Goal: Transaction & Acquisition: Book appointment/travel/reservation

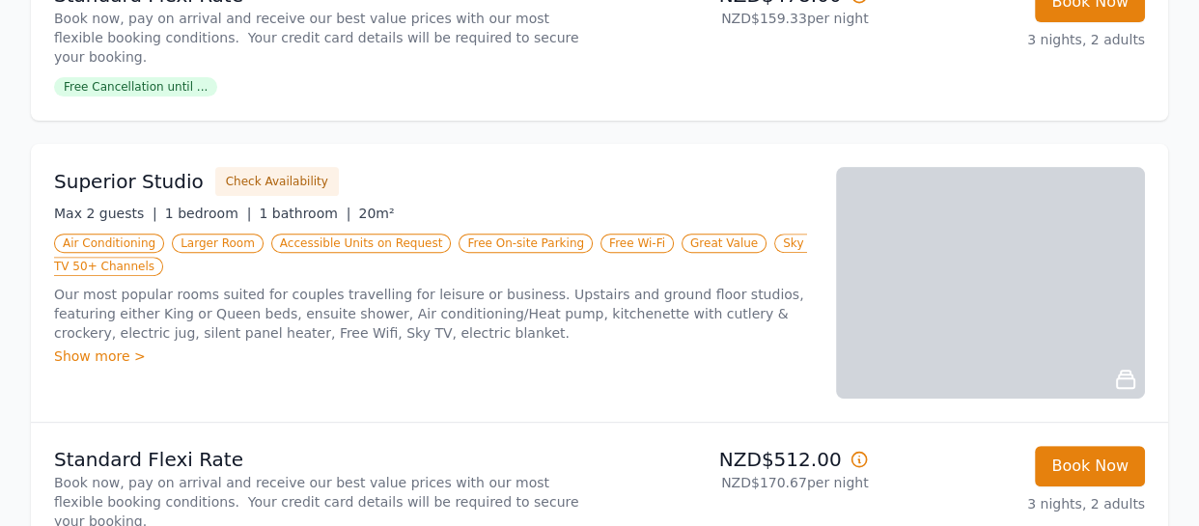
scroll to position [655, 0]
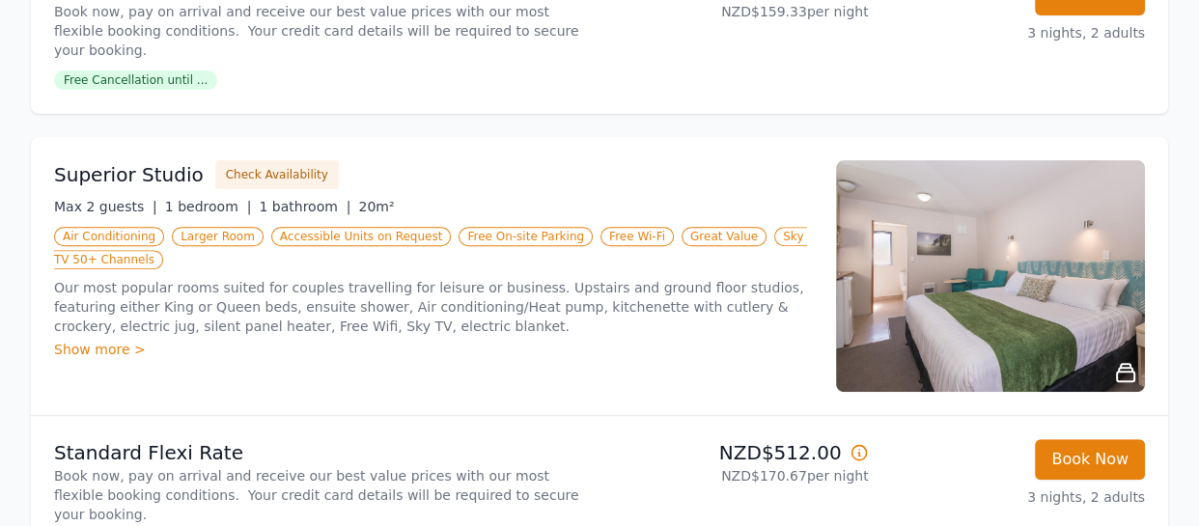
click at [97, 340] on div "Show more >" at bounding box center [433, 349] width 759 height 19
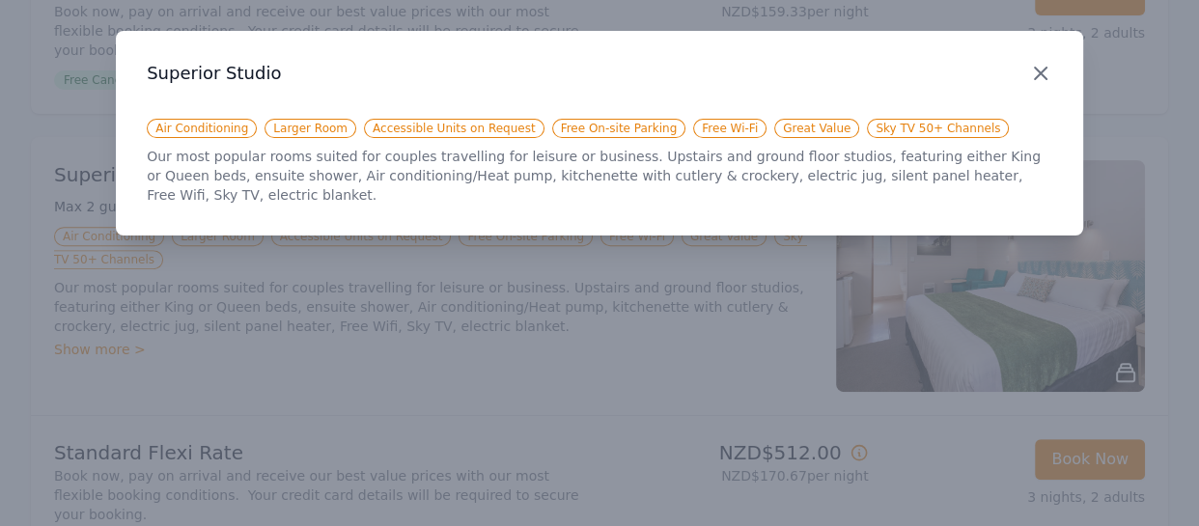
click at [1049, 69] on icon "button" at bounding box center [1040, 73] width 23 height 23
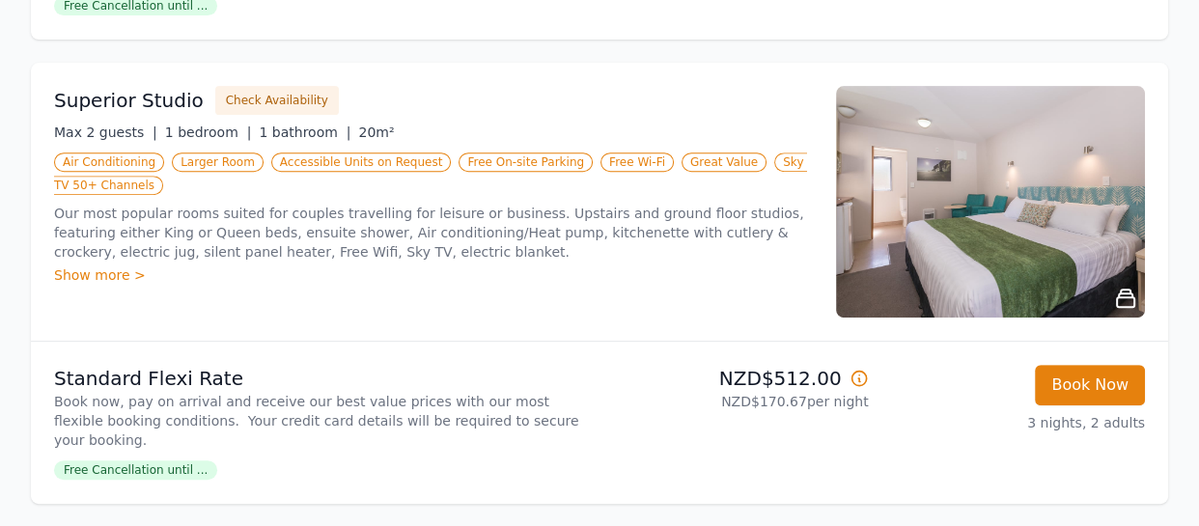
scroll to position [727, 0]
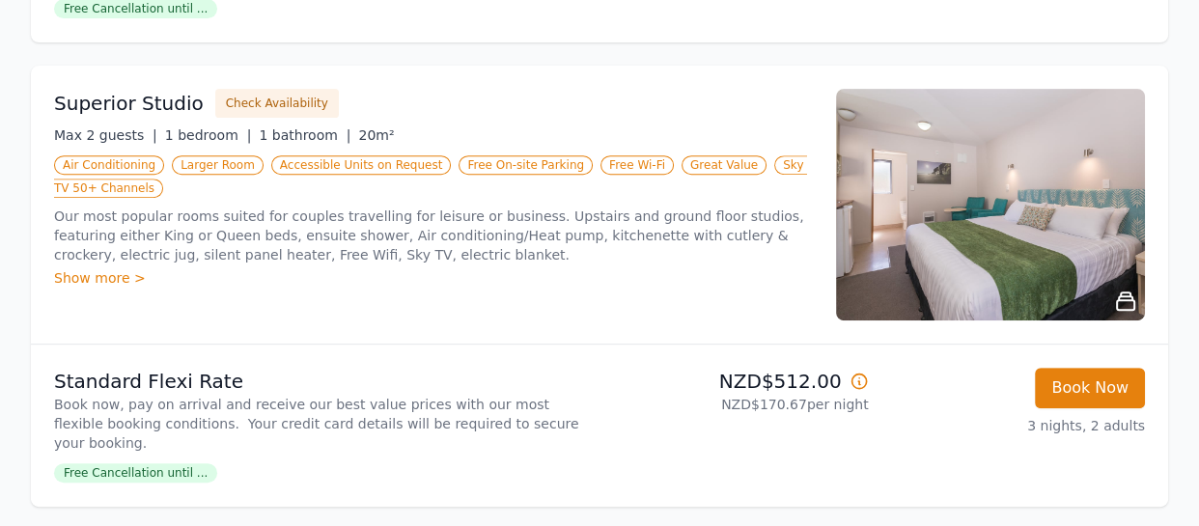
click at [110, 268] on div "Show more >" at bounding box center [433, 277] width 759 height 19
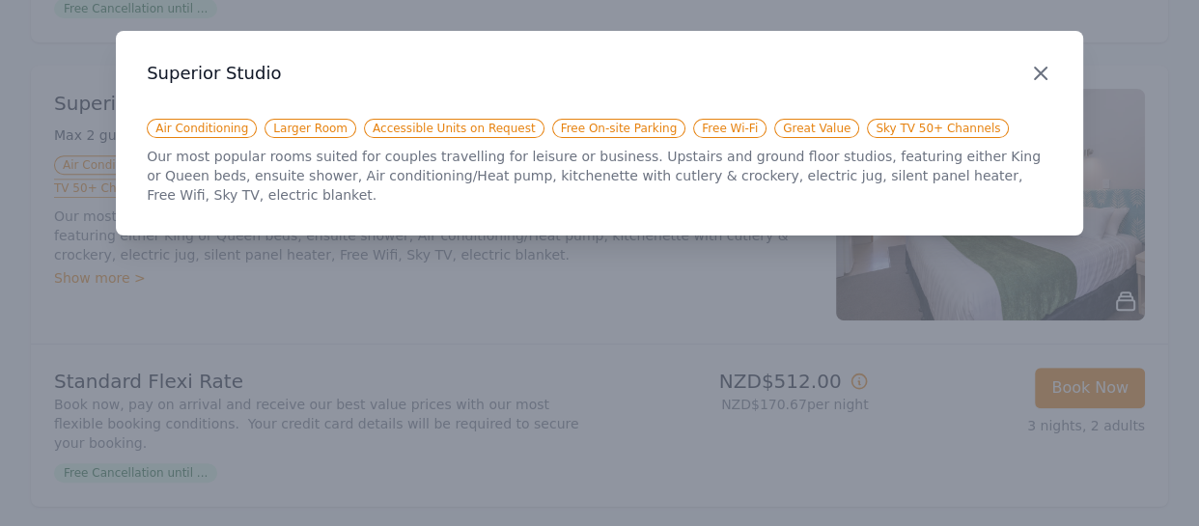
click at [1048, 62] on icon "button" at bounding box center [1040, 73] width 23 height 23
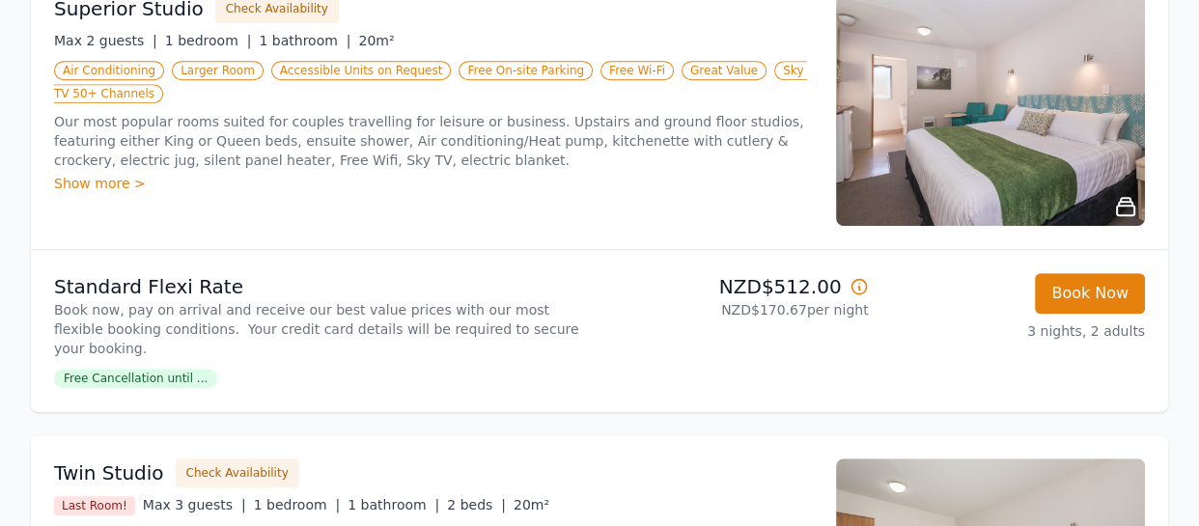
scroll to position [826, 0]
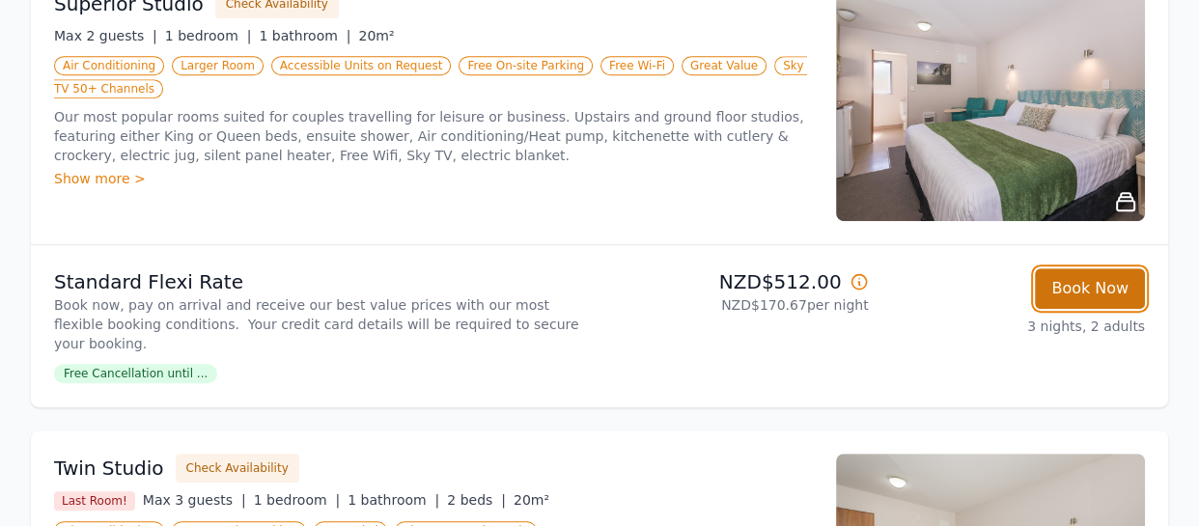
click at [1081, 274] on button "Book Now" at bounding box center [1090, 288] width 110 height 41
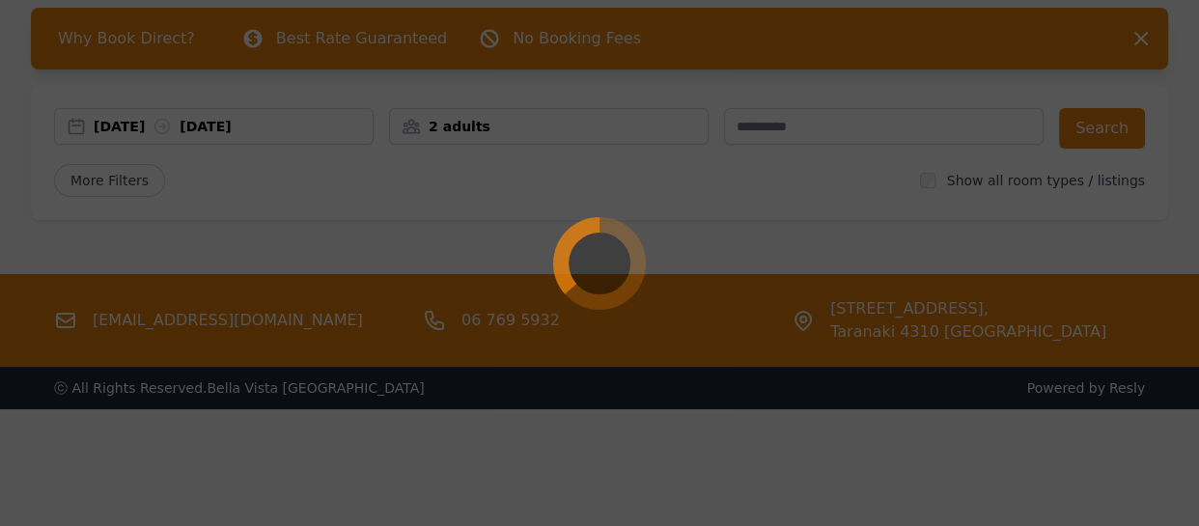
scroll to position [93, 0]
select select "**"
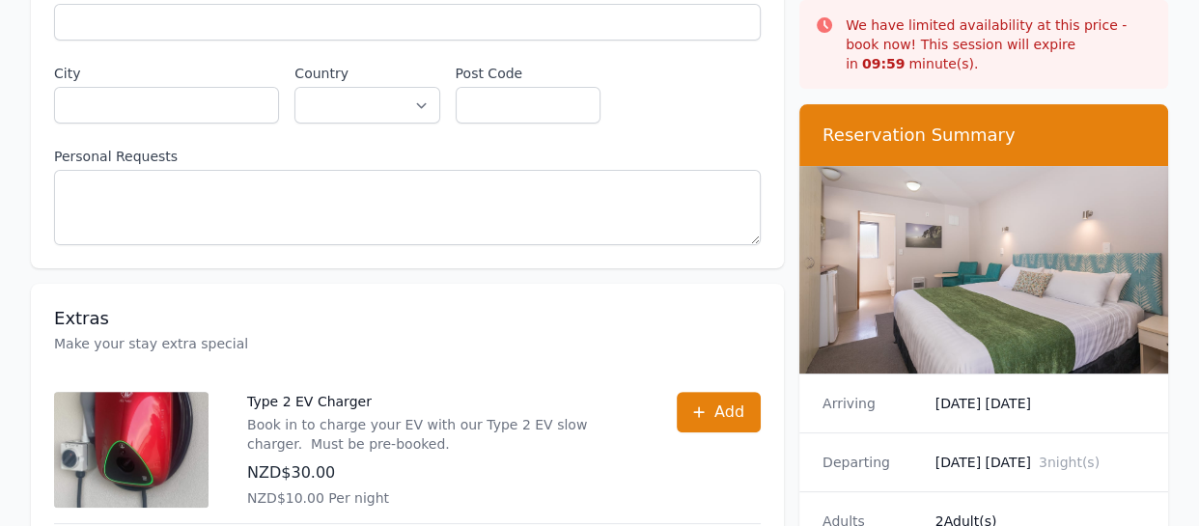
scroll to position [470, 0]
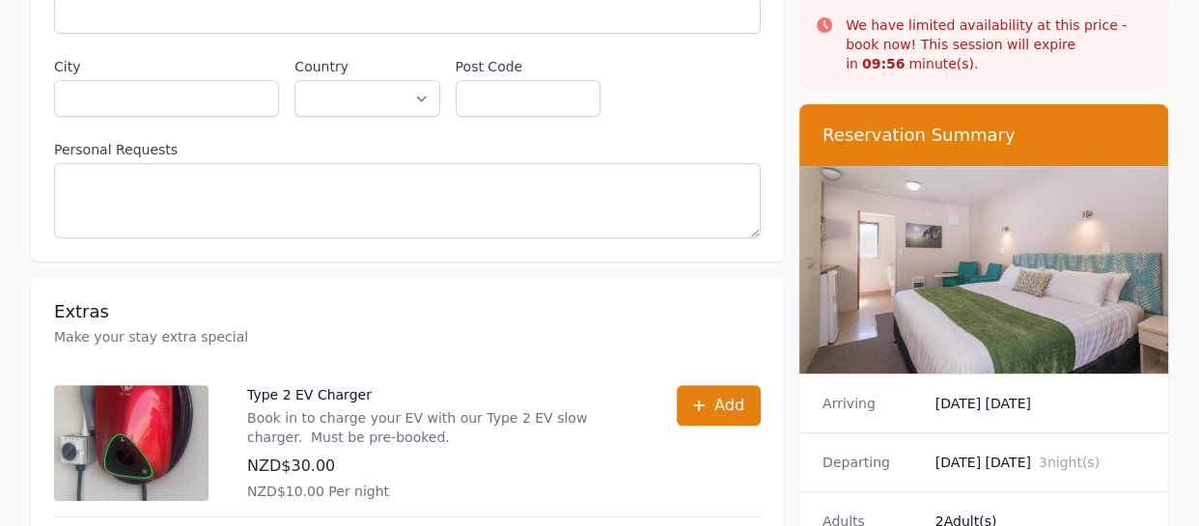
scroll to position [93, 0]
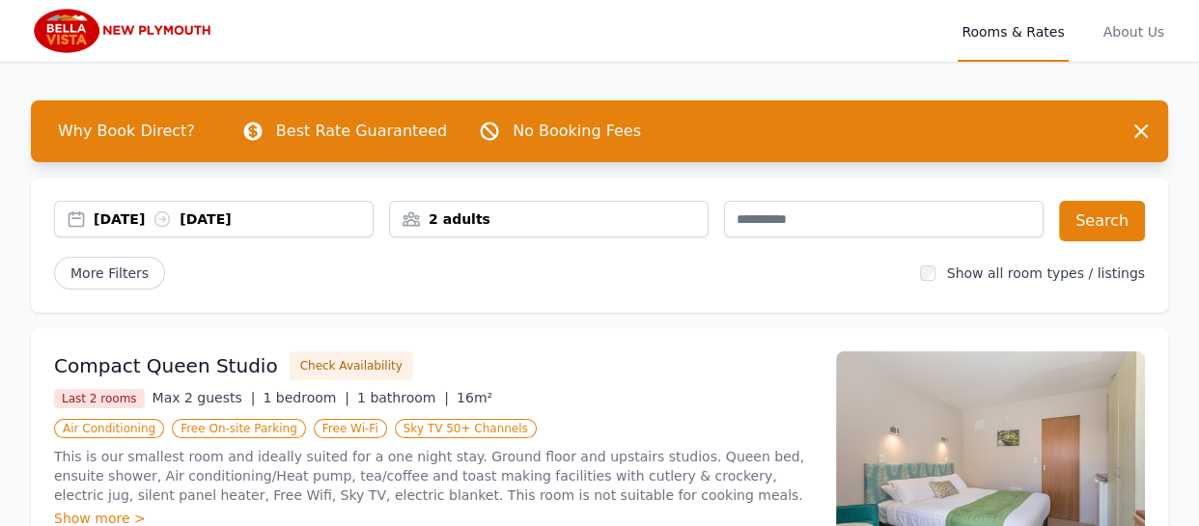
click at [657, 209] on div "2 adults" at bounding box center [549, 218] width 318 height 19
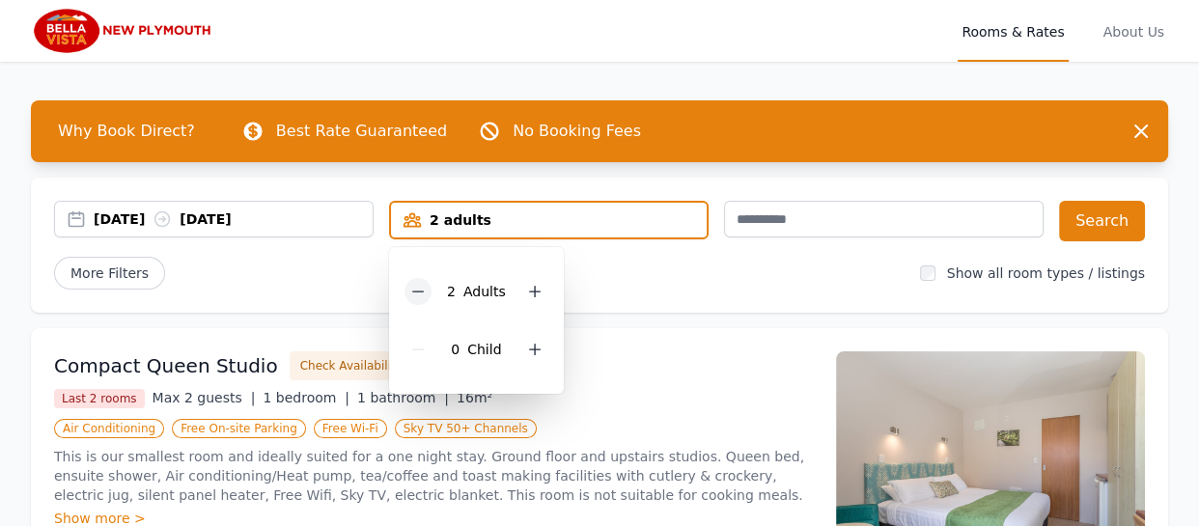
click at [423, 286] on icon at bounding box center [417, 291] width 15 height 15
click at [678, 261] on div "More Filters" at bounding box center [479, 273] width 850 height 33
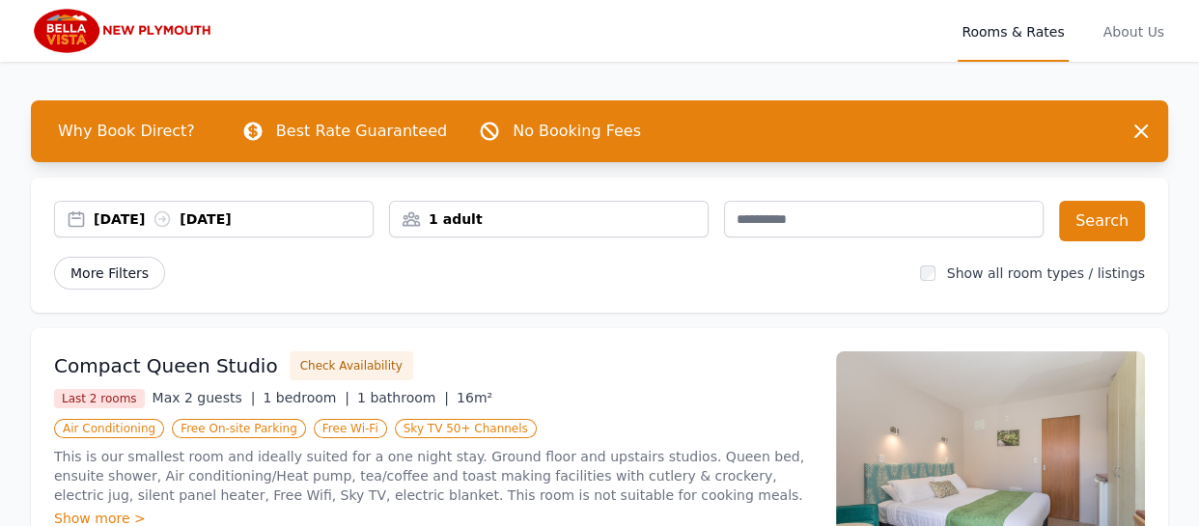
click at [128, 278] on span "More Filters" at bounding box center [109, 273] width 111 height 33
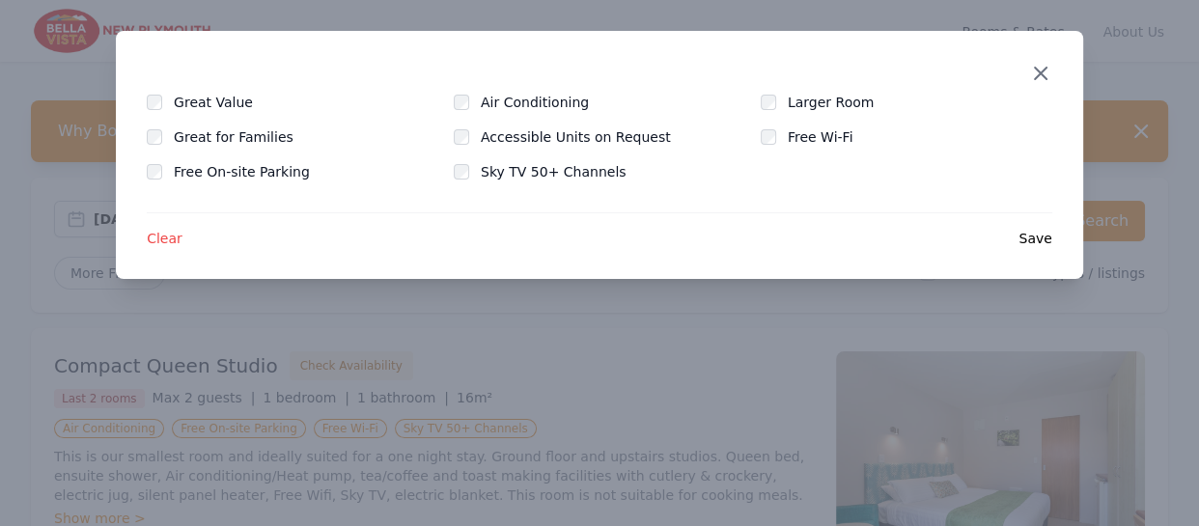
click at [1035, 79] on icon "button" at bounding box center [1041, 74] width 12 height 12
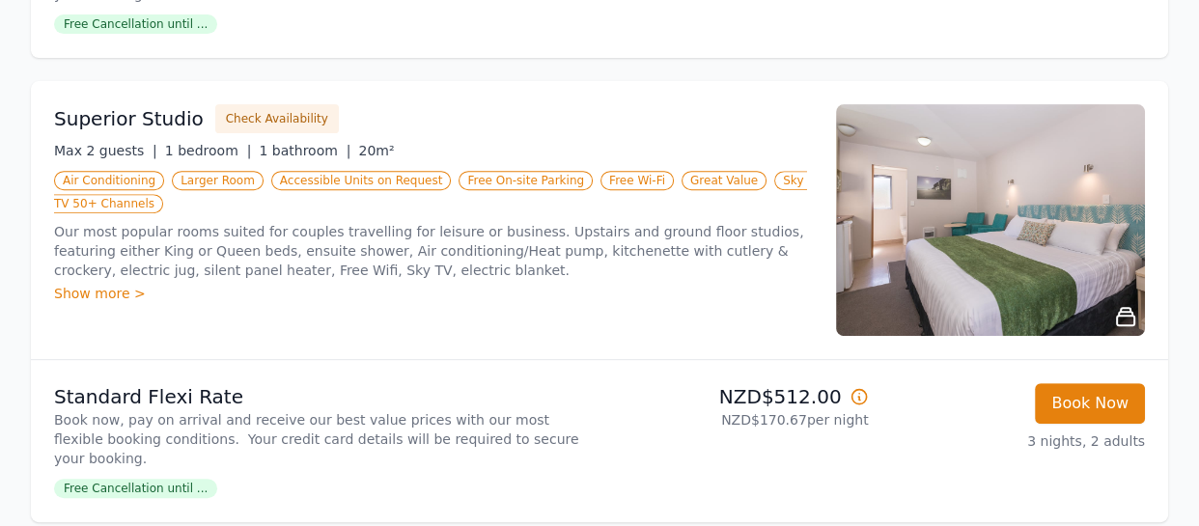
scroll to position [714, 0]
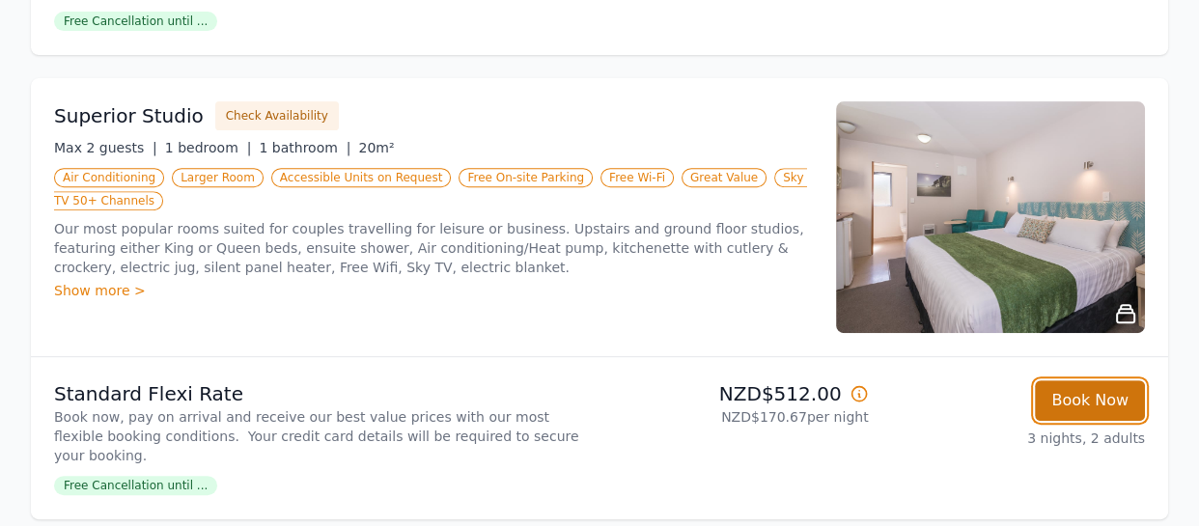
click at [1071, 380] on button "Book Now" at bounding box center [1090, 400] width 110 height 41
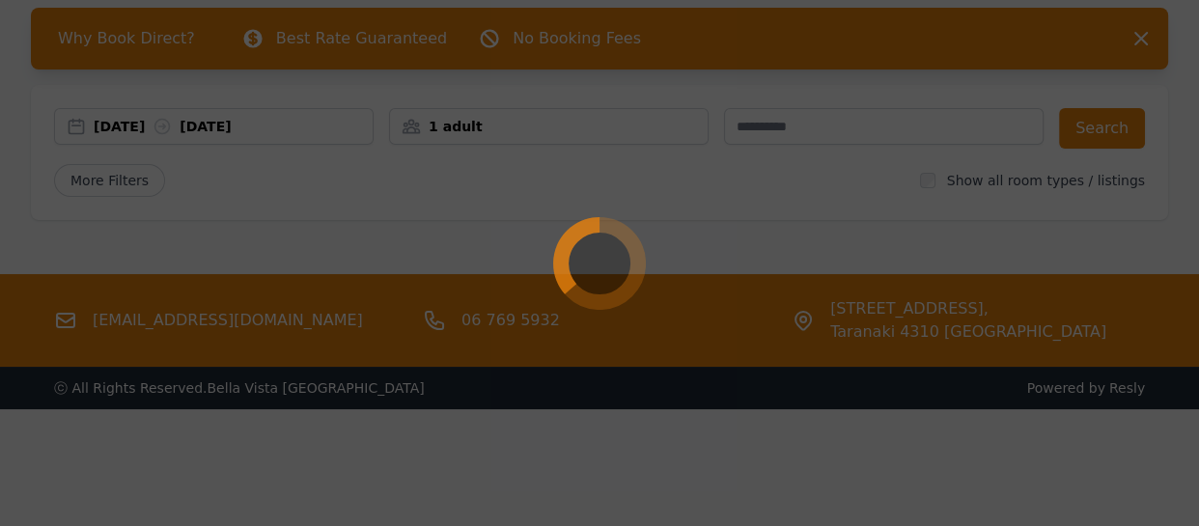
scroll to position [93, 0]
select select "**"
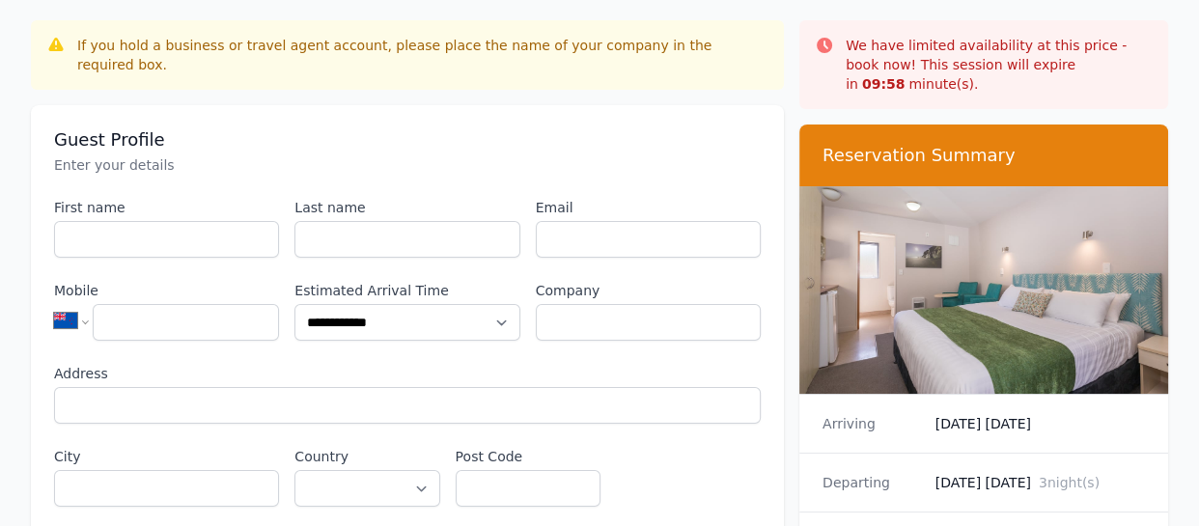
scroll to position [205, 0]
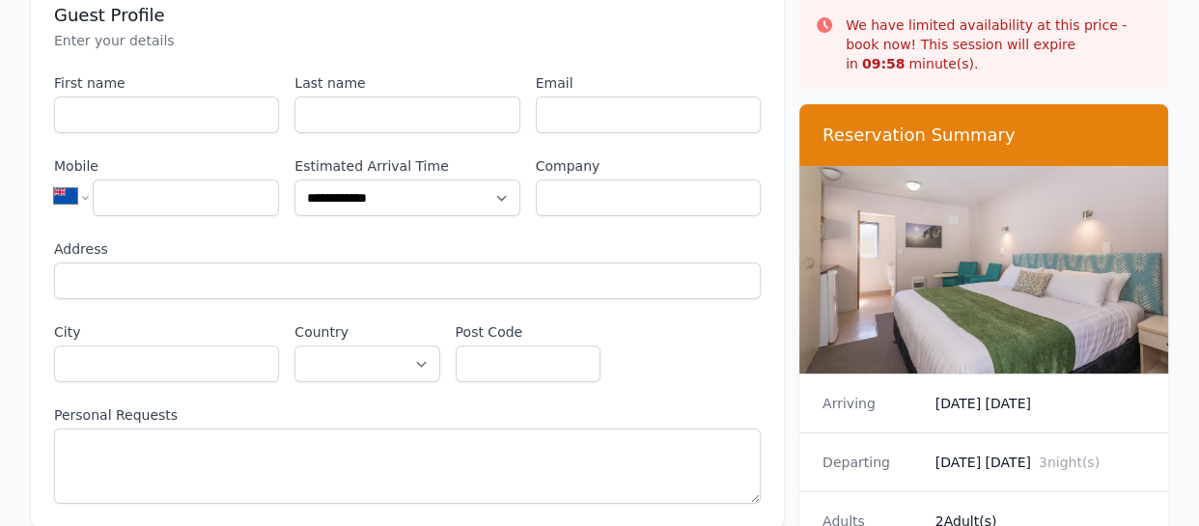
click at [514, 239] on label "Address" at bounding box center [407, 248] width 707 height 19
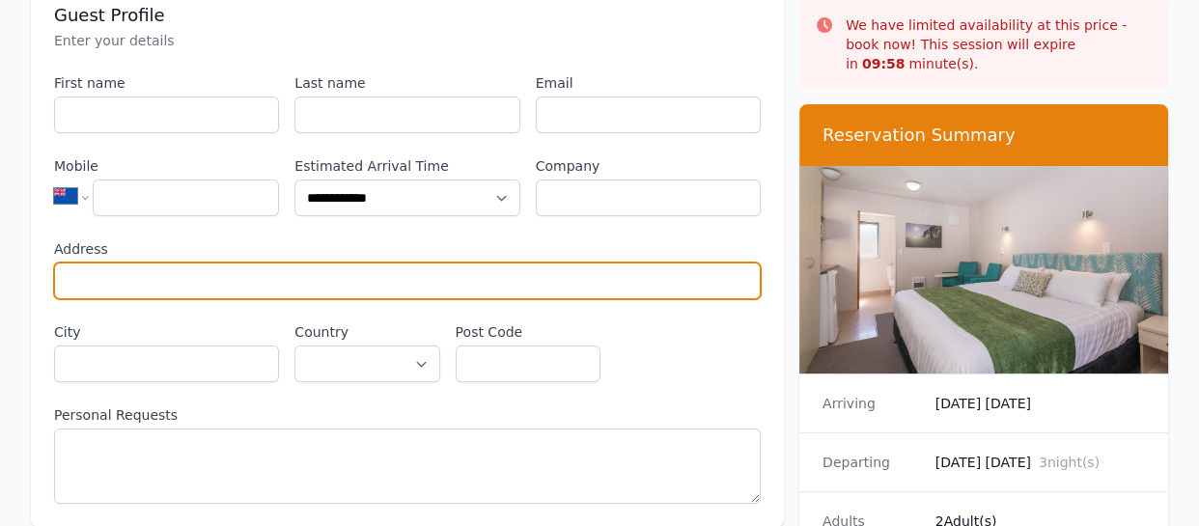
click at [514, 263] on input "Address" at bounding box center [407, 281] width 707 height 37
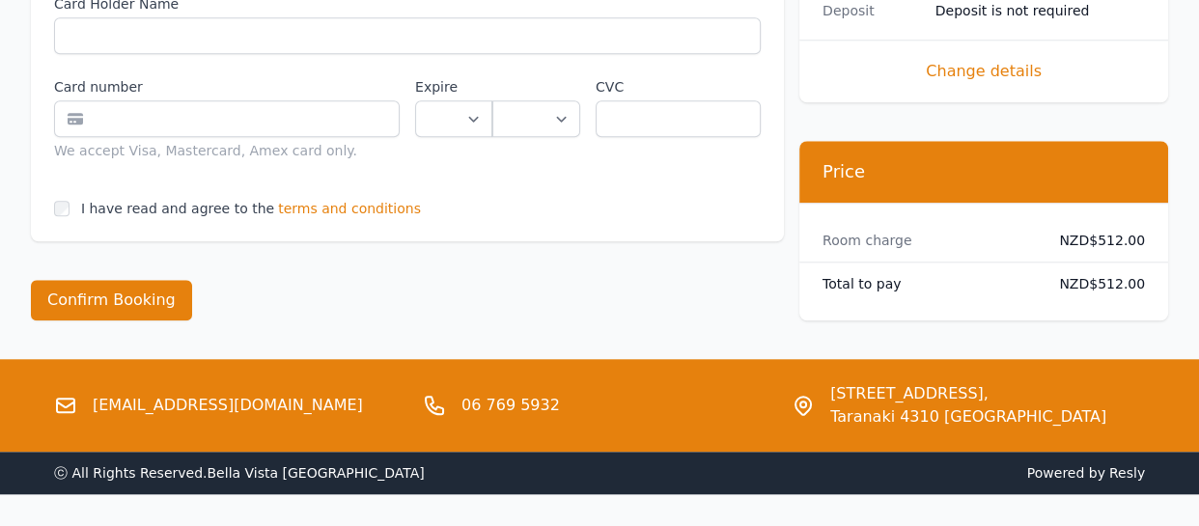
scroll to position [0, 0]
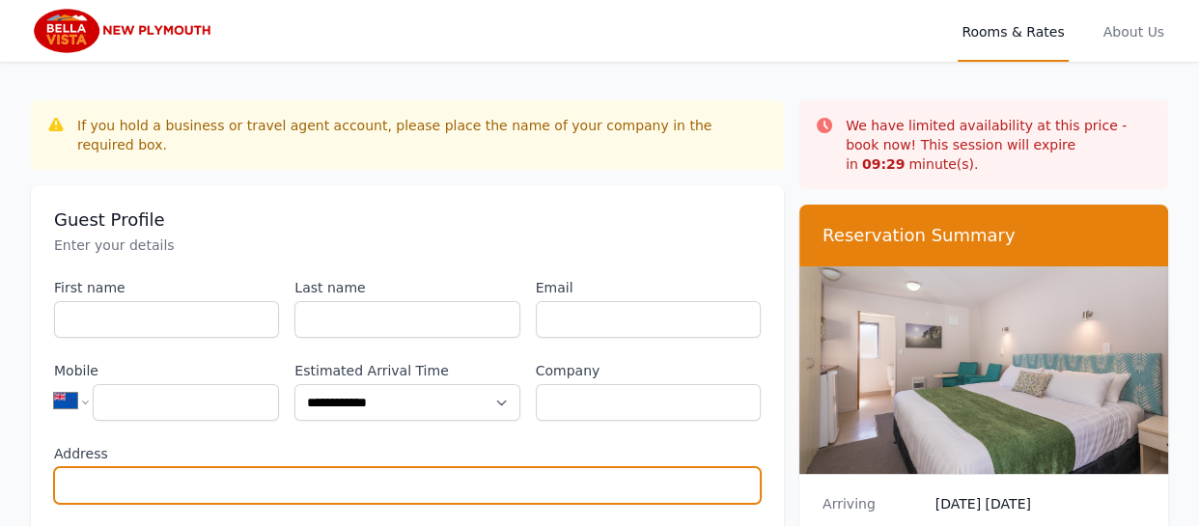
scroll to position [714, 0]
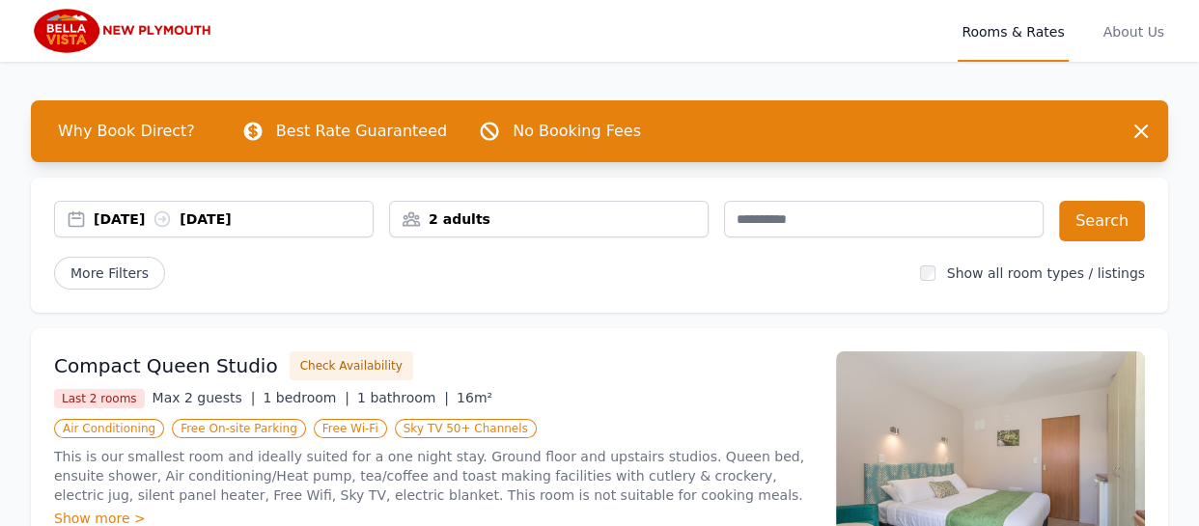
click at [538, 208] on div "2 adults" at bounding box center [549, 219] width 320 height 37
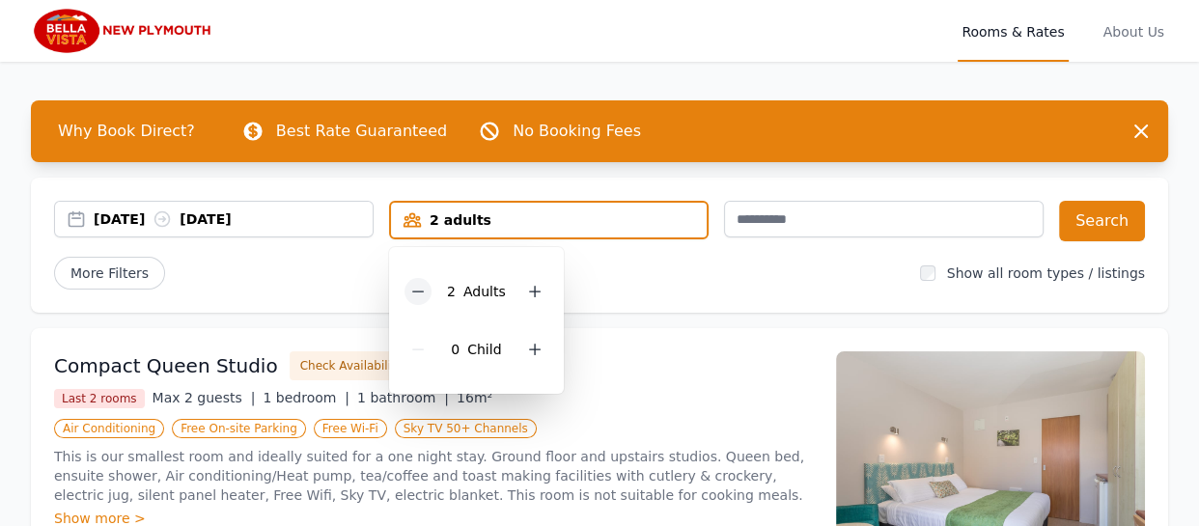
click at [422, 278] on div at bounding box center [417, 291] width 27 height 27
click at [619, 184] on div "[DATE] [DATE] 1 adult 1 Adult 0 Child Search More Filters Show all room types /…" at bounding box center [599, 245] width 1137 height 135
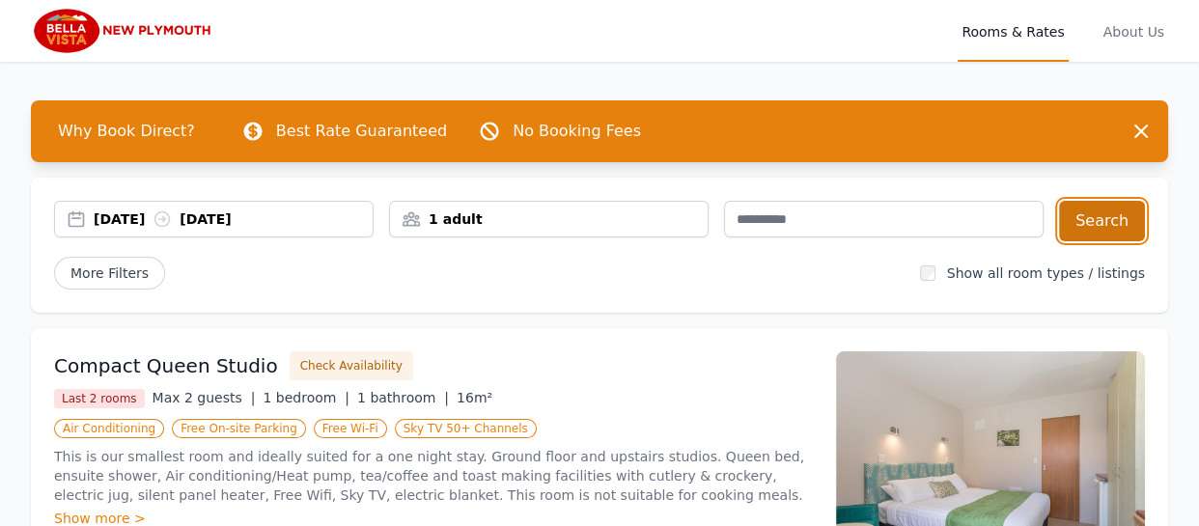
click at [1094, 226] on button "Search" at bounding box center [1102, 221] width 86 height 41
